Goal: Transaction & Acquisition: Purchase product/service

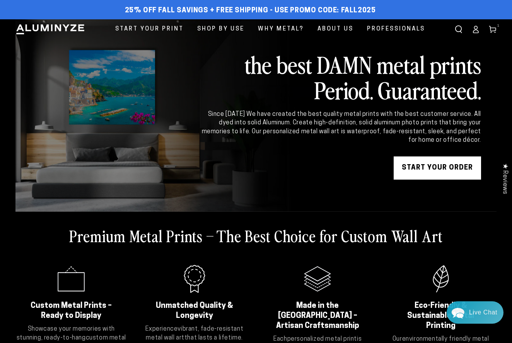
click at [440, 167] on link "START YOUR Order" at bounding box center [437, 168] width 87 height 23
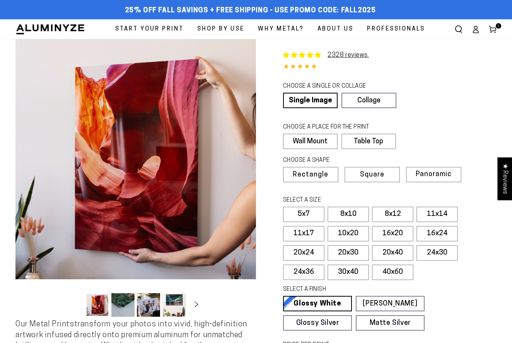
select select "**********"
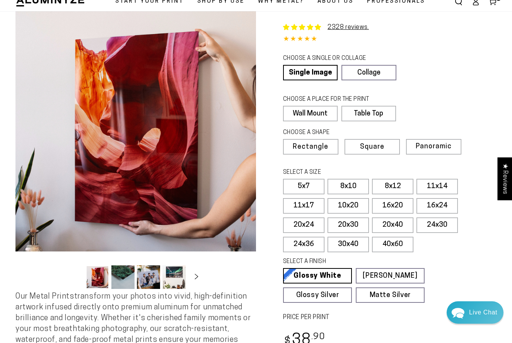
scroll to position [29, 0]
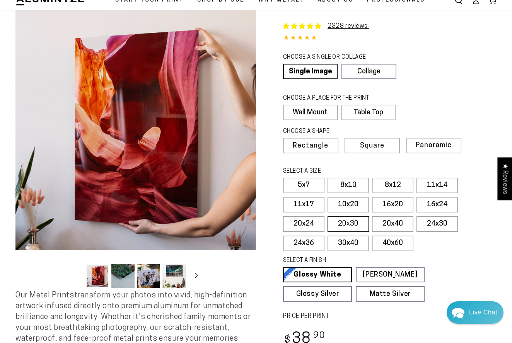
click at [348, 222] on label "20x30" at bounding box center [348, 224] width 41 height 15
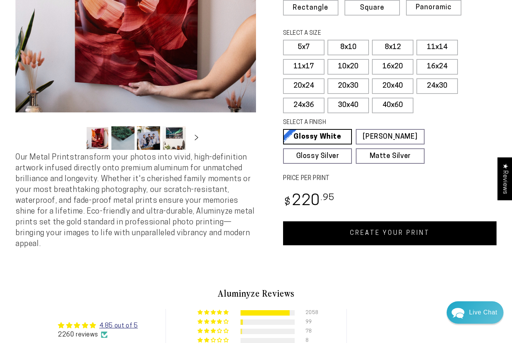
scroll to position [167, 0]
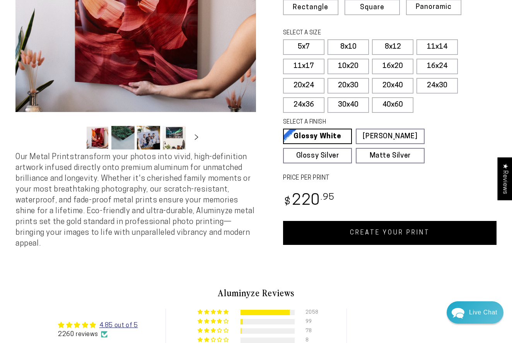
click at [381, 232] on link "CREATE YOUR PRINT" at bounding box center [389, 233] width 213 height 24
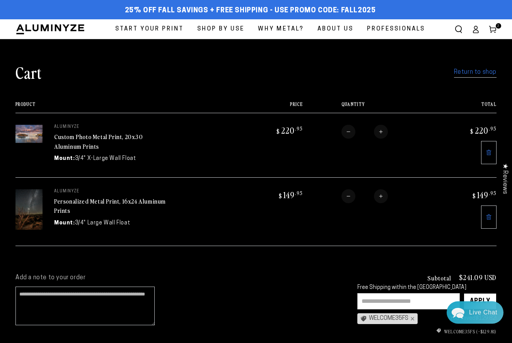
click at [488, 216] on icon at bounding box center [489, 217] width 2 height 3
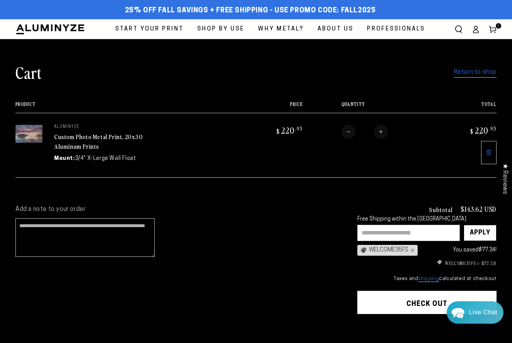
click at [147, 27] on span "Start Your Print" at bounding box center [149, 29] width 68 height 10
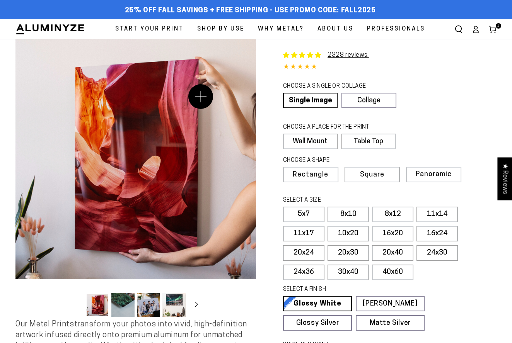
select select "**********"
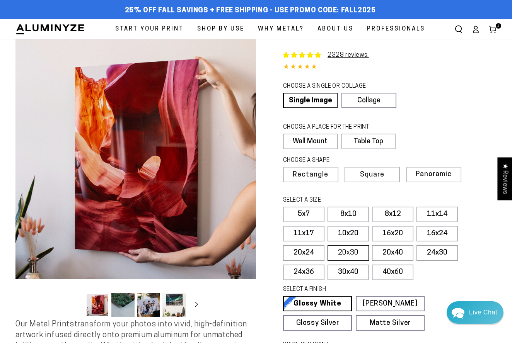
click at [355, 250] on label "20x30" at bounding box center [348, 253] width 41 height 15
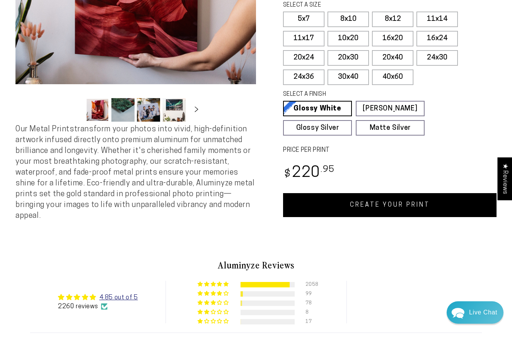
scroll to position [207, 0]
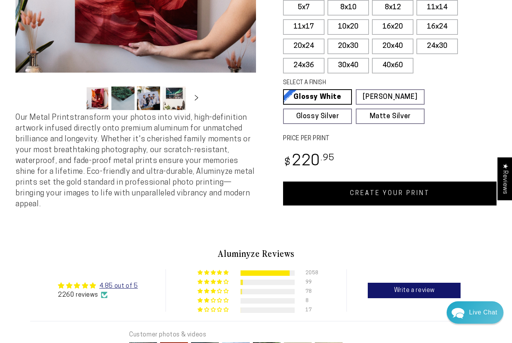
click at [381, 190] on link "CREATE YOUR PRINT" at bounding box center [389, 194] width 213 height 24
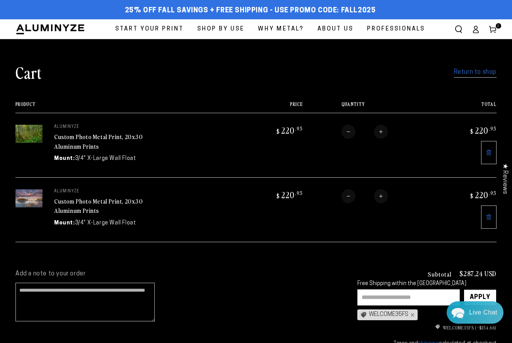
click at [163, 29] on span "Start Your Print" at bounding box center [149, 29] width 68 height 10
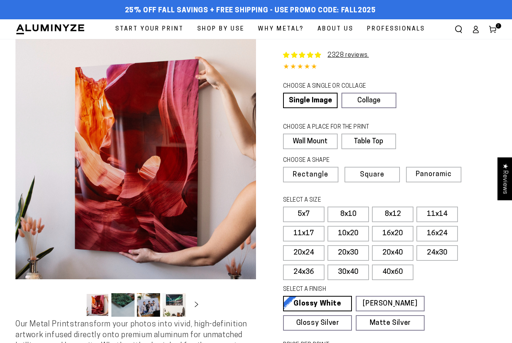
select select "**********"
click at [315, 100] on link "Single Image" at bounding box center [309, 100] width 53 height 15
click at [321, 174] on span "Rectangle" at bounding box center [310, 175] width 34 height 7
click at [350, 251] on label "20x30" at bounding box center [348, 253] width 41 height 15
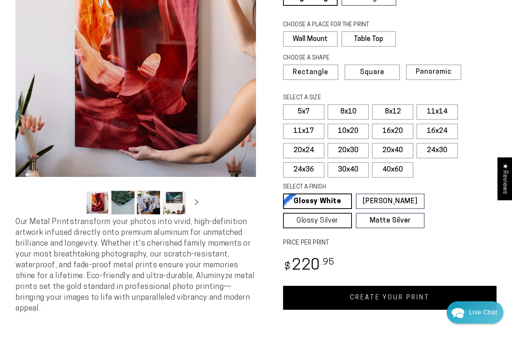
scroll to position [106, 0]
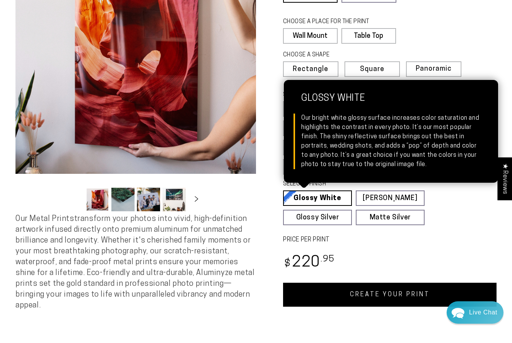
click at [322, 196] on link "Glossy White Glossy White Our bright white glossy surface increases color satur…" at bounding box center [317, 198] width 69 height 15
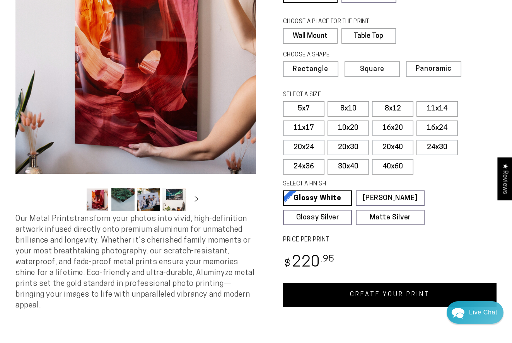
click at [401, 291] on link "CREATE YOUR PRINT" at bounding box center [389, 295] width 213 height 24
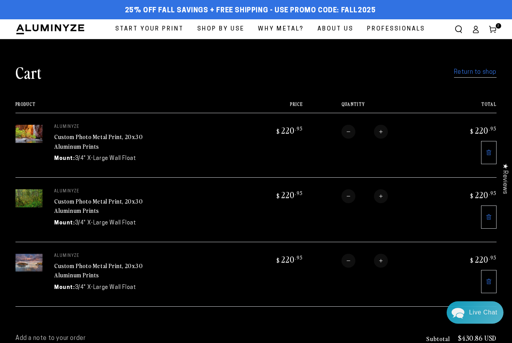
click at [147, 27] on span "Start Your Print" at bounding box center [149, 29] width 68 height 10
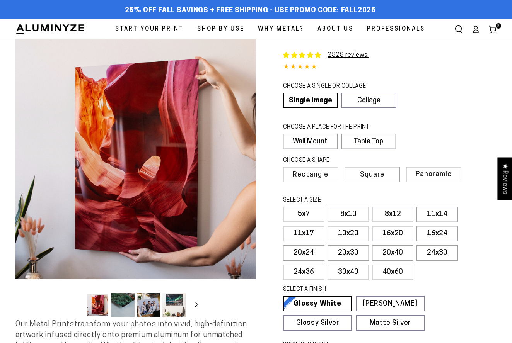
select select "**********"
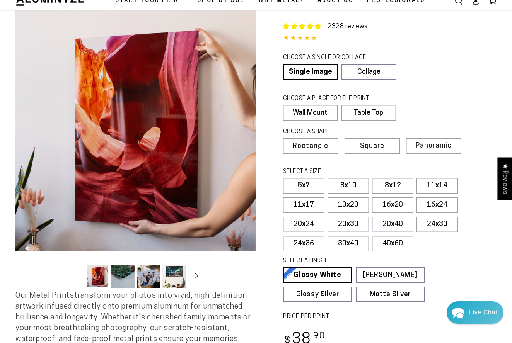
scroll to position [38, 0]
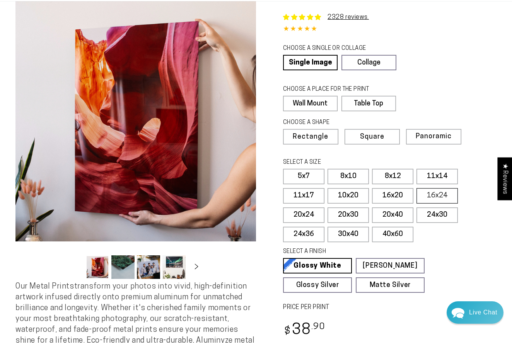
click at [436, 193] on label "16x24" at bounding box center [436, 195] width 41 height 15
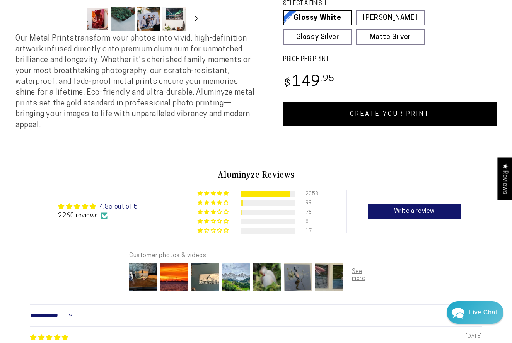
scroll to position [287, 0]
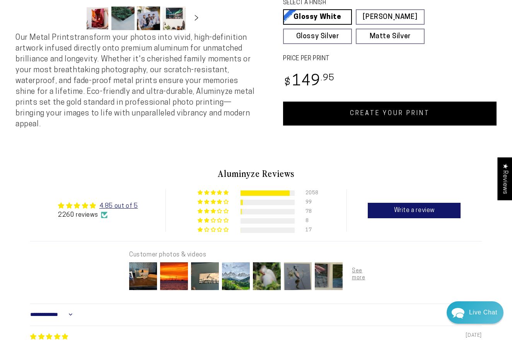
click at [402, 112] on link "CREATE YOUR PRINT" at bounding box center [389, 114] width 213 height 24
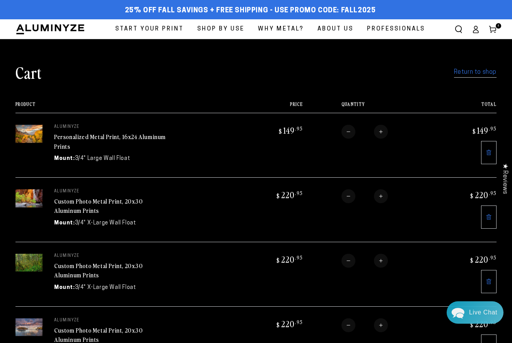
click at [161, 28] on span "Start Your Print" at bounding box center [149, 29] width 68 height 10
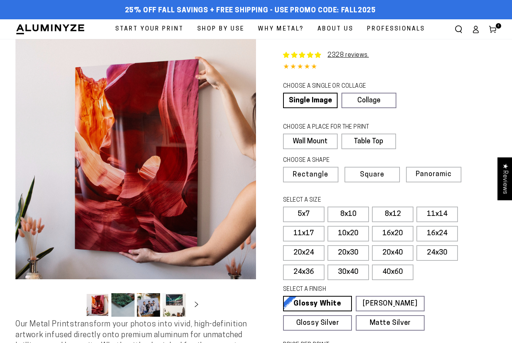
select select "**********"
click at [434, 234] on label "16x24" at bounding box center [436, 233] width 41 height 15
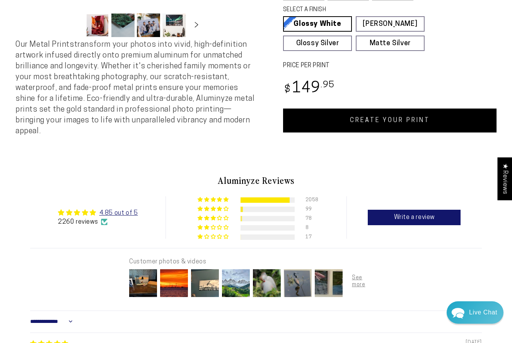
scroll to position [280, 0]
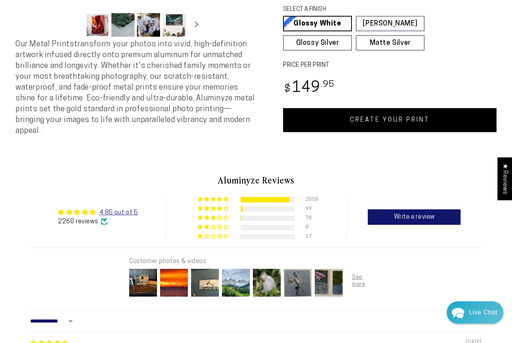
click at [397, 119] on link "CREATE YOUR PRINT" at bounding box center [389, 120] width 213 height 24
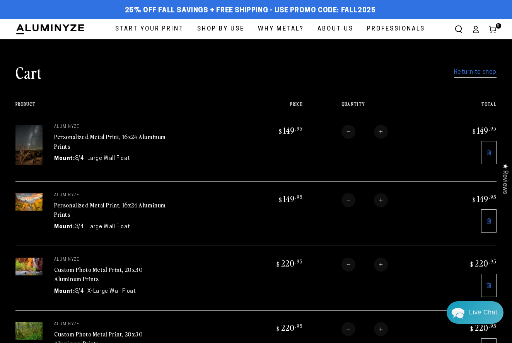
click at [146, 28] on span "Start Your Print" at bounding box center [149, 29] width 68 height 10
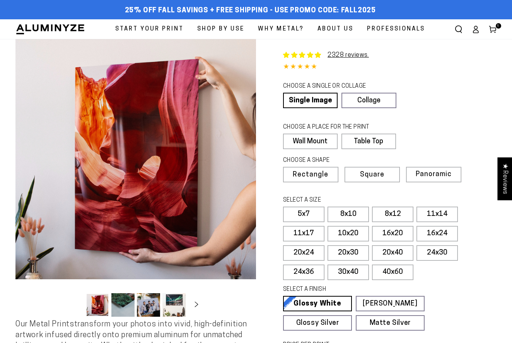
select select "**********"
click at [436, 235] on label "16x24" at bounding box center [436, 233] width 41 height 15
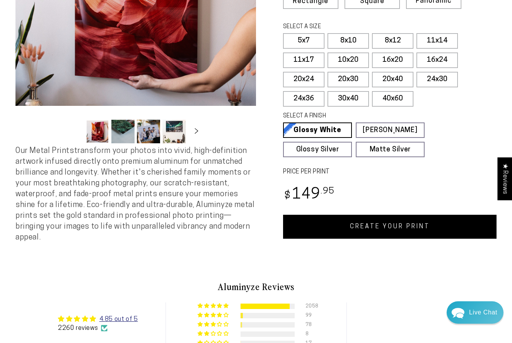
scroll to position [174, 0]
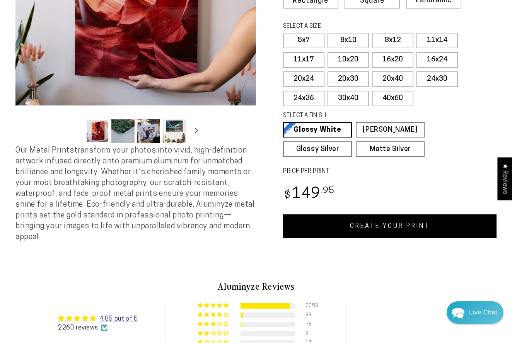
click at [370, 227] on link "CREATE YOUR PRINT" at bounding box center [389, 227] width 213 height 24
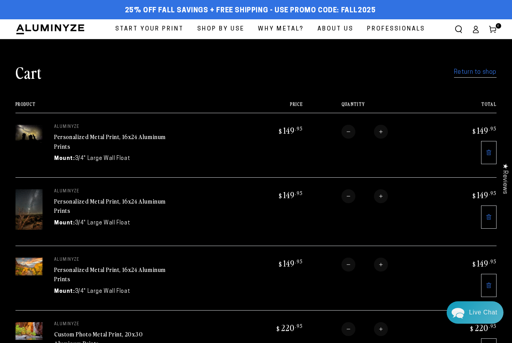
click at [163, 29] on span "Start Your Print" at bounding box center [149, 29] width 68 height 10
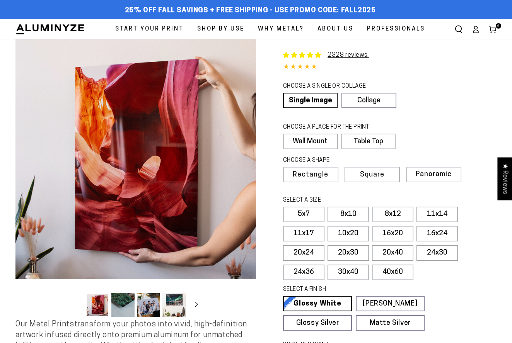
select select "**********"
click at [391, 253] on label "20x40" at bounding box center [392, 253] width 41 height 15
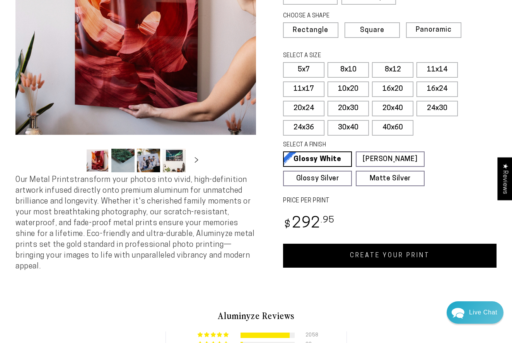
scroll to position [145, 0]
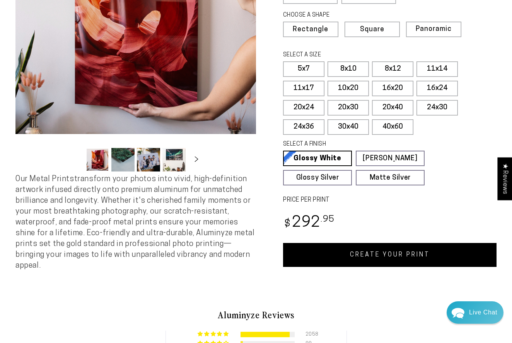
click at [380, 254] on link "CREATE YOUR PRINT" at bounding box center [389, 255] width 213 height 24
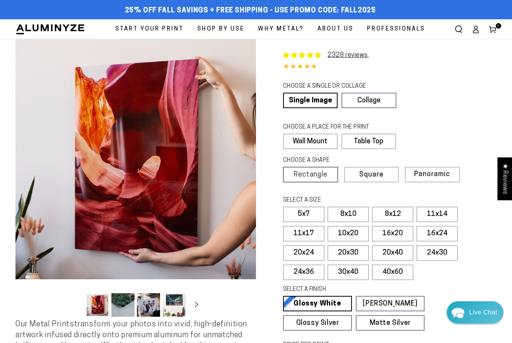
scroll to position [0, 0]
click at [307, 99] on link "Single Image" at bounding box center [309, 100] width 53 height 15
click at [442, 233] on label "16x24" at bounding box center [436, 233] width 41 height 15
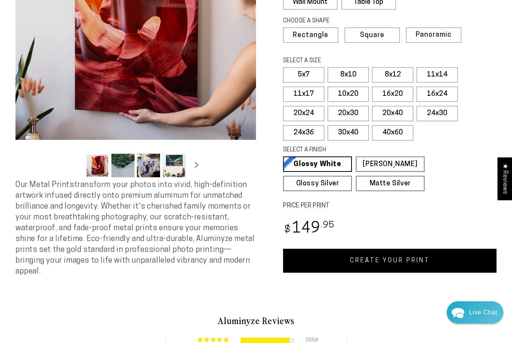
scroll to position [136, 0]
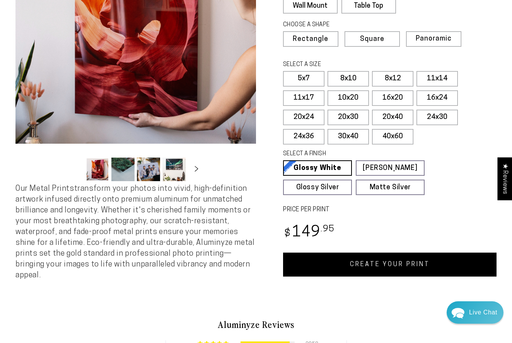
click at [405, 262] on link "CREATE YOUR PRINT" at bounding box center [389, 265] width 213 height 24
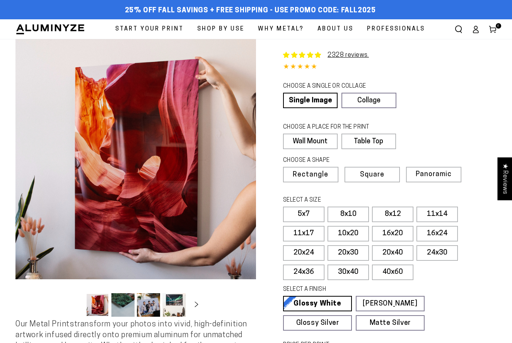
select select "**********"
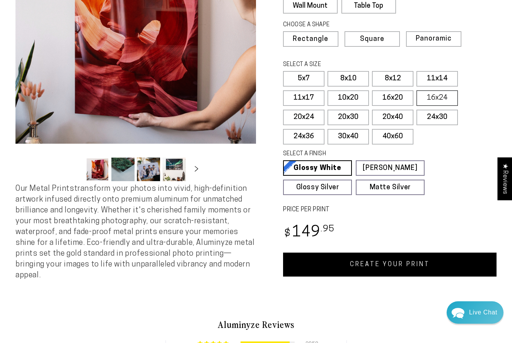
click at [431, 98] on label "16x24" at bounding box center [436, 97] width 41 height 15
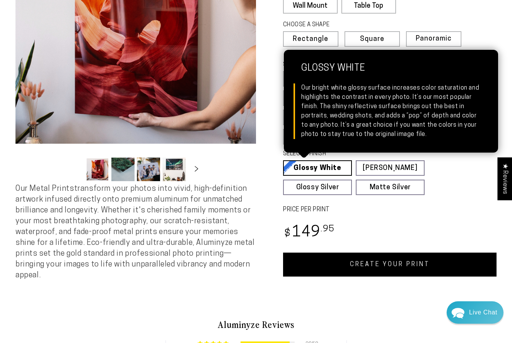
click at [312, 167] on link "Glossy White Glossy White Our bright white glossy surface increases color satur…" at bounding box center [317, 167] width 69 height 15
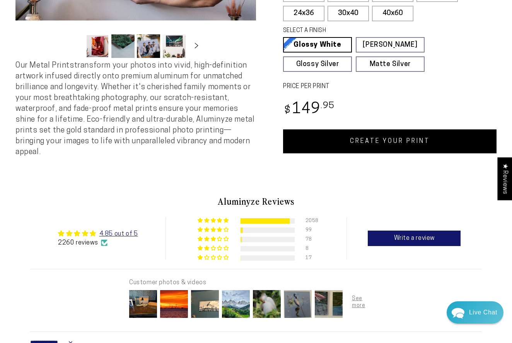
scroll to position [262, 0]
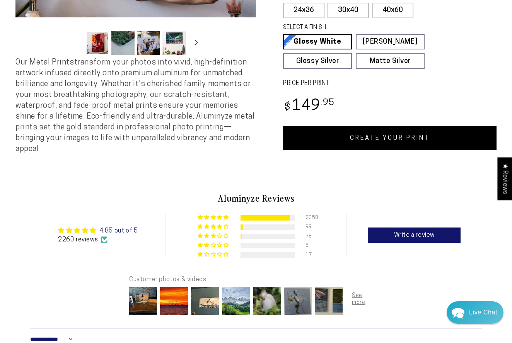
click at [382, 139] on link "CREATE YOUR PRINT" at bounding box center [389, 138] width 213 height 24
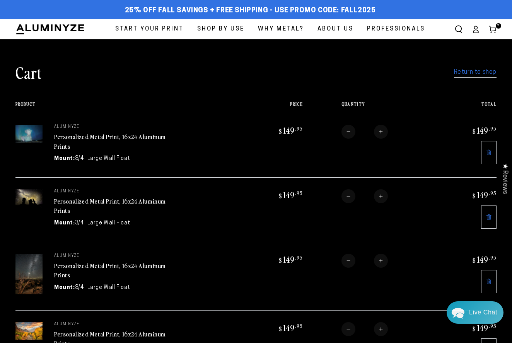
click at [159, 28] on span "Start Your Print" at bounding box center [149, 29] width 68 height 10
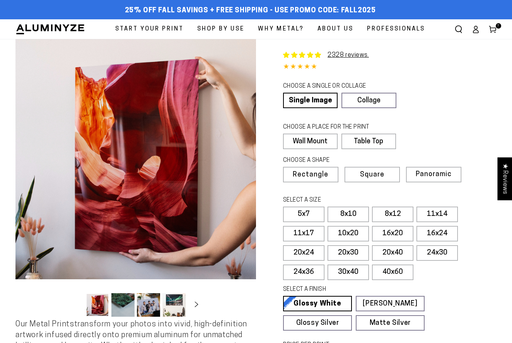
select select "**********"
click at [429, 232] on label "16x24" at bounding box center [436, 233] width 41 height 15
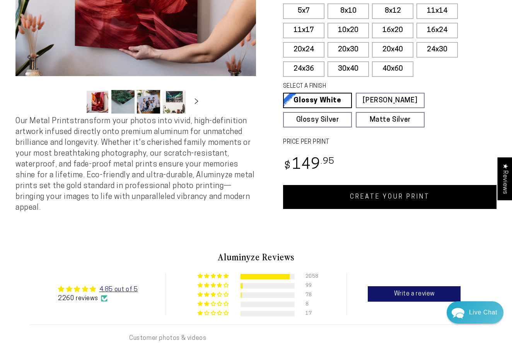
scroll to position [202, 0]
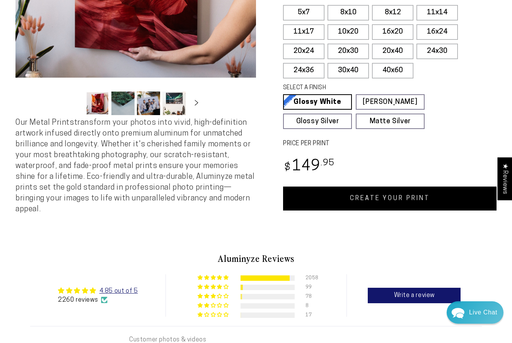
click at [380, 200] on link "CREATE YOUR PRINT" at bounding box center [389, 199] width 213 height 24
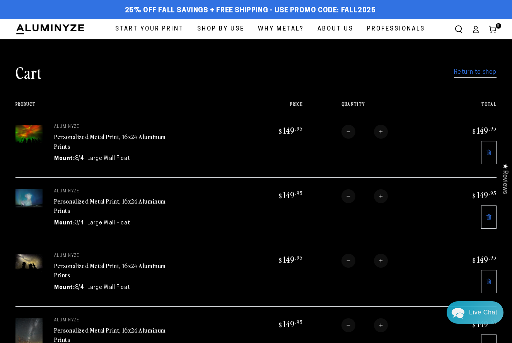
click at [161, 29] on span "Start Your Print" at bounding box center [149, 29] width 68 height 10
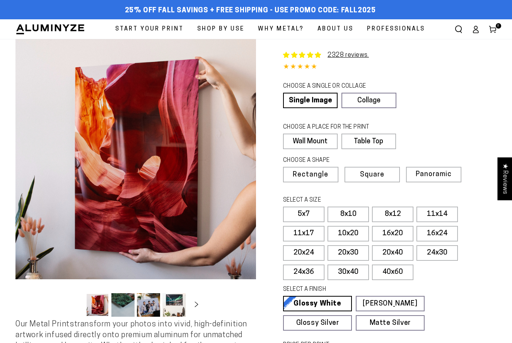
select select "**********"
click at [440, 230] on label "16x24" at bounding box center [436, 233] width 41 height 15
click at [430, 232] on label "16x24" at bounding box center [436, 233] width 41 height 15
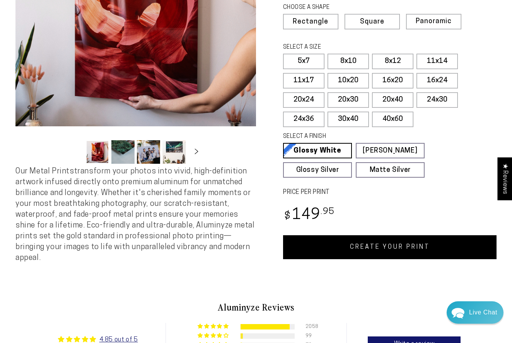
scroll to position [155, 0]
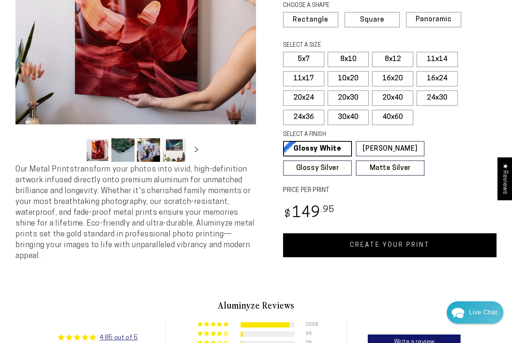
click at [408, 249] on link "CREATE YOUR PRINT" at bounding box center [389, 246] width 213 height 24
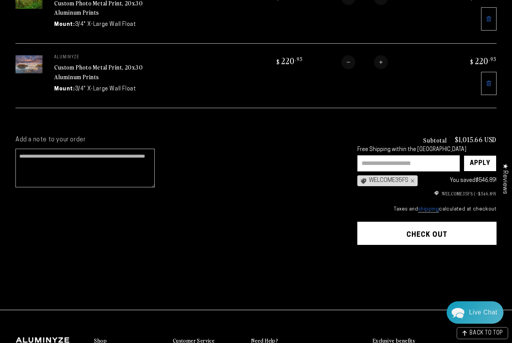
scroll to position [590, 0]
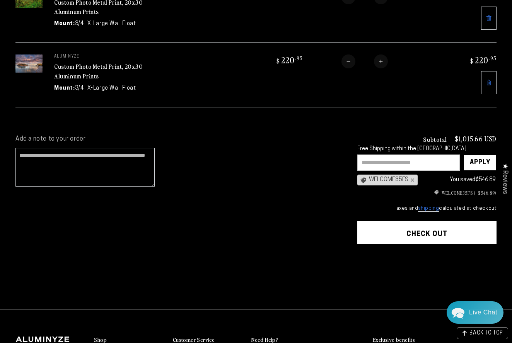
click at [399, 177] on div "WELCOME35FS ×" at bounding box center [387, 180] width 60 height 11
click at [376, 159] on input "text" at bounding box center [408, 163] width 102 height 16
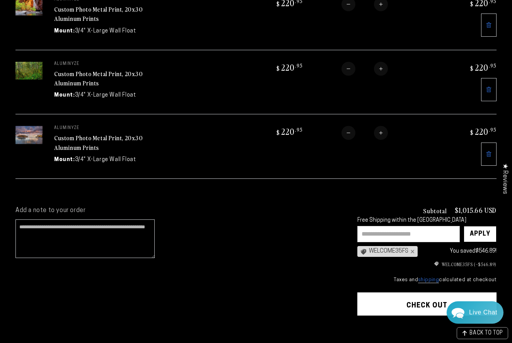
scroll to position [519, 0]
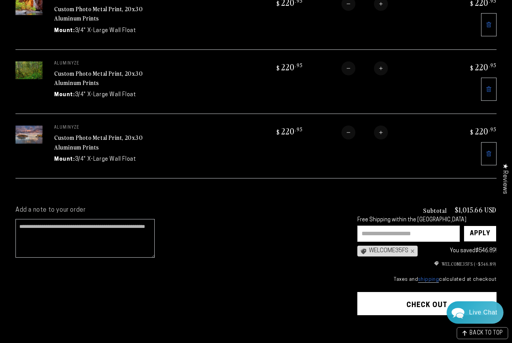
click at [372, 233] on input "text" at bounding box center [408, 234] width 102 height 16
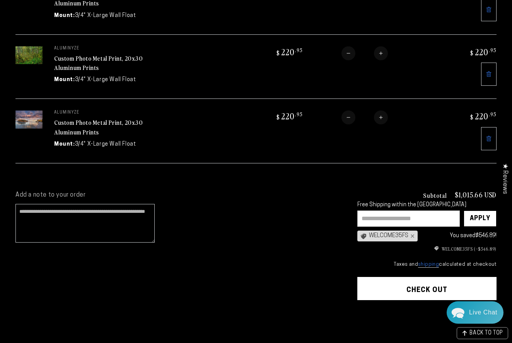
scroll to position [536, 0]
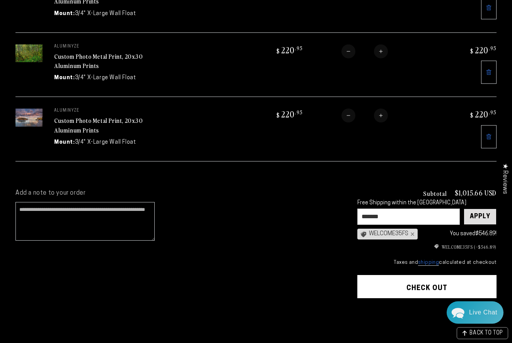
type input "*******"
click at [478, 214] on div "Apply" at bounding box center [480, 216] width 20 height 15
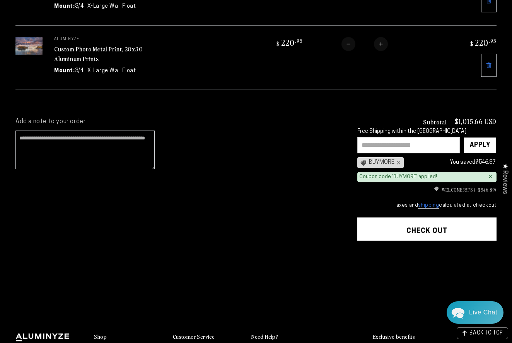
scroll to position [608, 0]
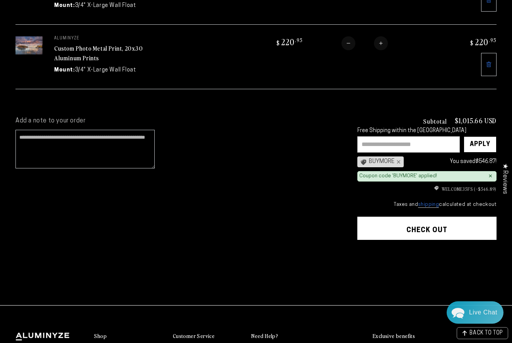
click at [426, 222] on button "Check out" at bounding box center [426, 228] width 139 height 23
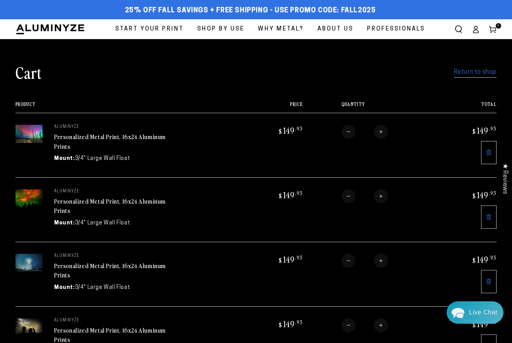
scroll to position [0, 0]
click at [165, 27] on span "Start Your Print" at bounding box center [149, 29] width 68 height 10
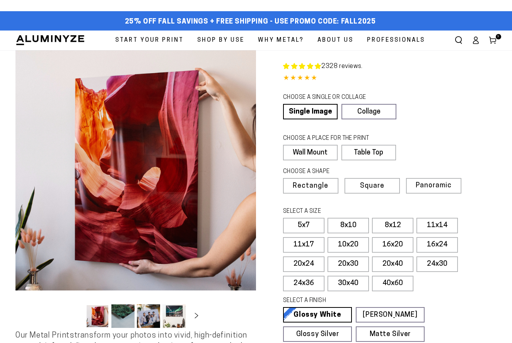
select select "**********"
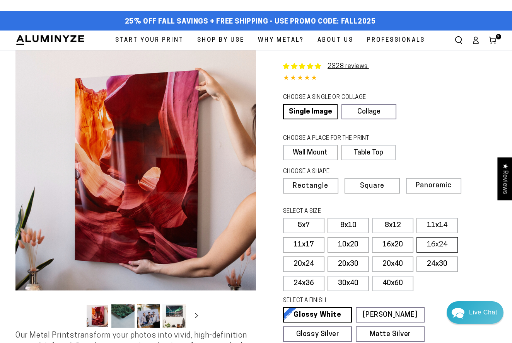
click at [435, 244] on label "16x24" at bounding box center [436, 244] width 41 height 15
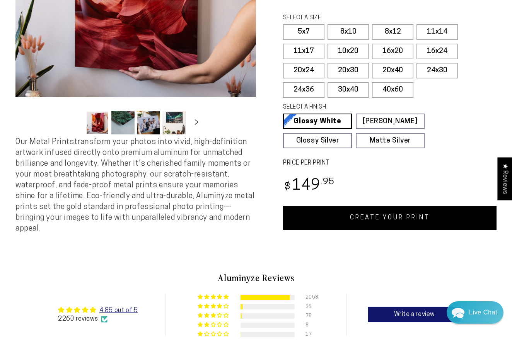
scroll to position [192, 0]
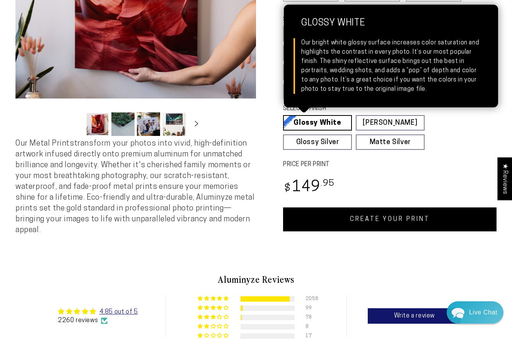
click at [324, 122] on link "Glossy White Glossy White Our bright white glossy surface increases color satur…" at bounding box center [317, 122] width 69 height 15
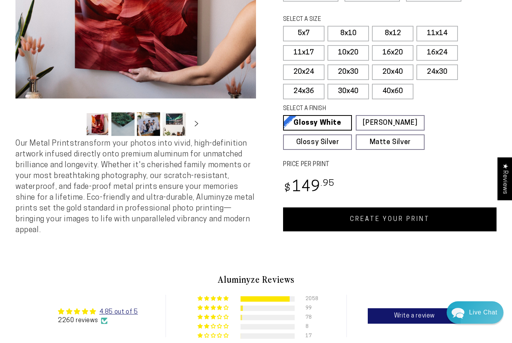
click at [388, 215] on link "CREATE YOUR PRINT" at bounding box center [389, 220] width 213 height 24
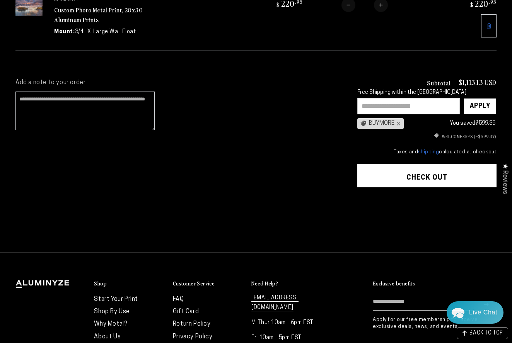
scroll to position [711, 0]
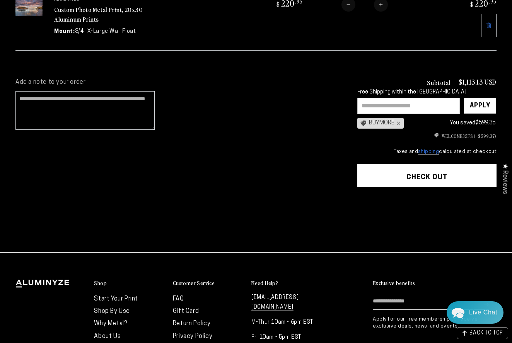
click at [418, 168] on button "Check out" at bounding box center [426, 175] width 139 height 23
